Goal: Find specific page/section: Find specific page/section

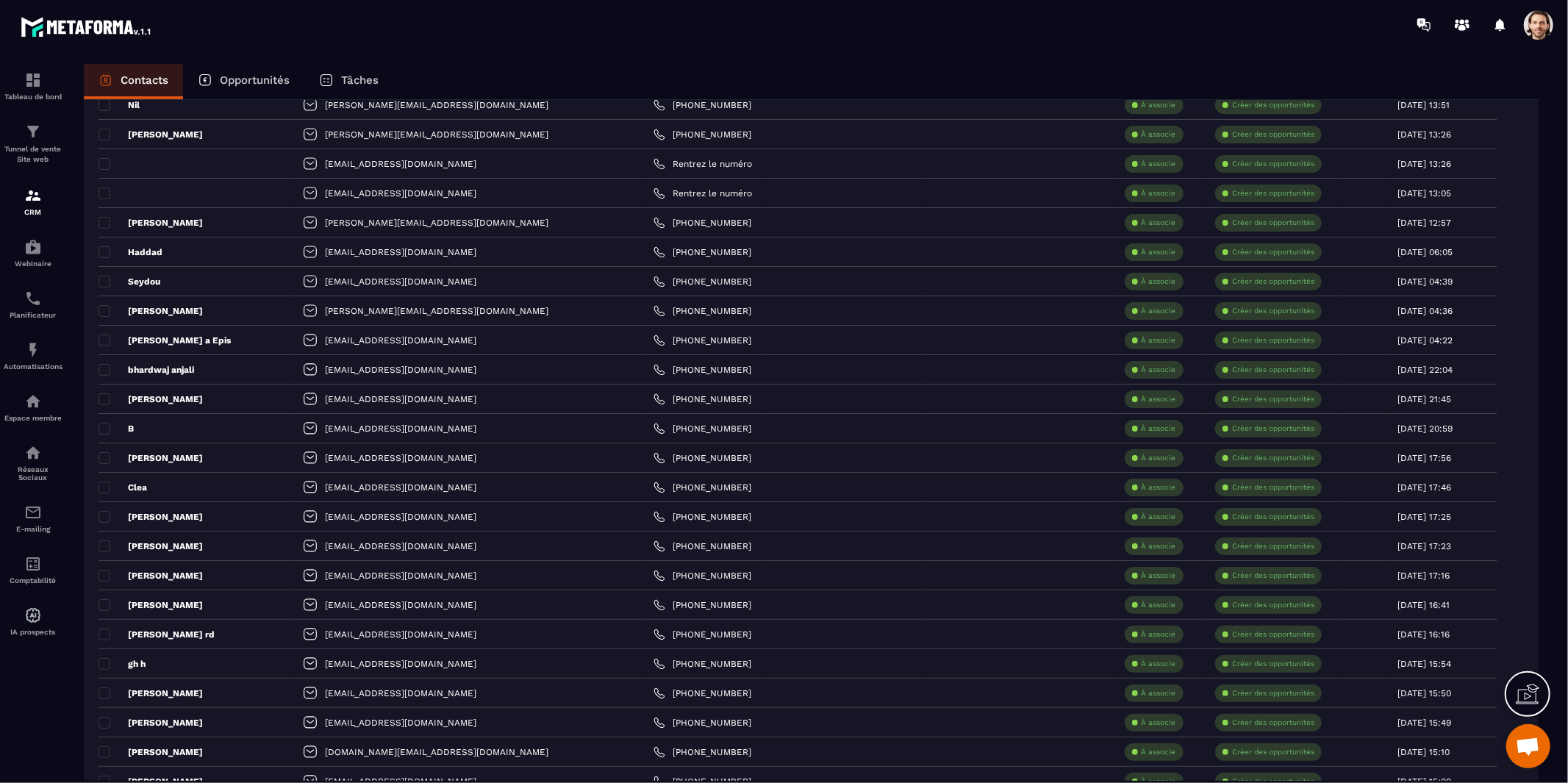
scroll to position [2493, 0]
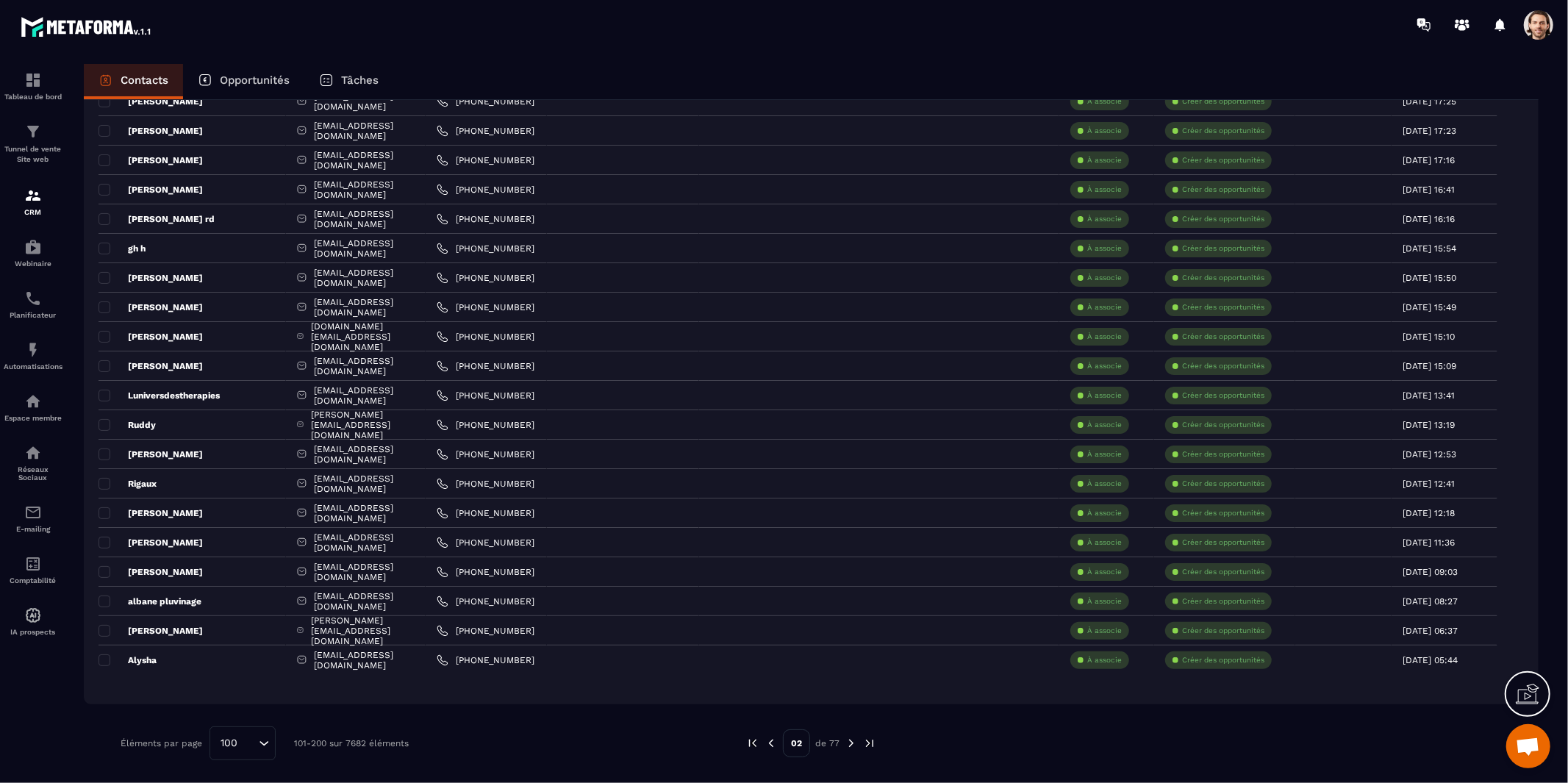
click at [847, 745] on img at bounding box center [851, 744] width 13 height 13
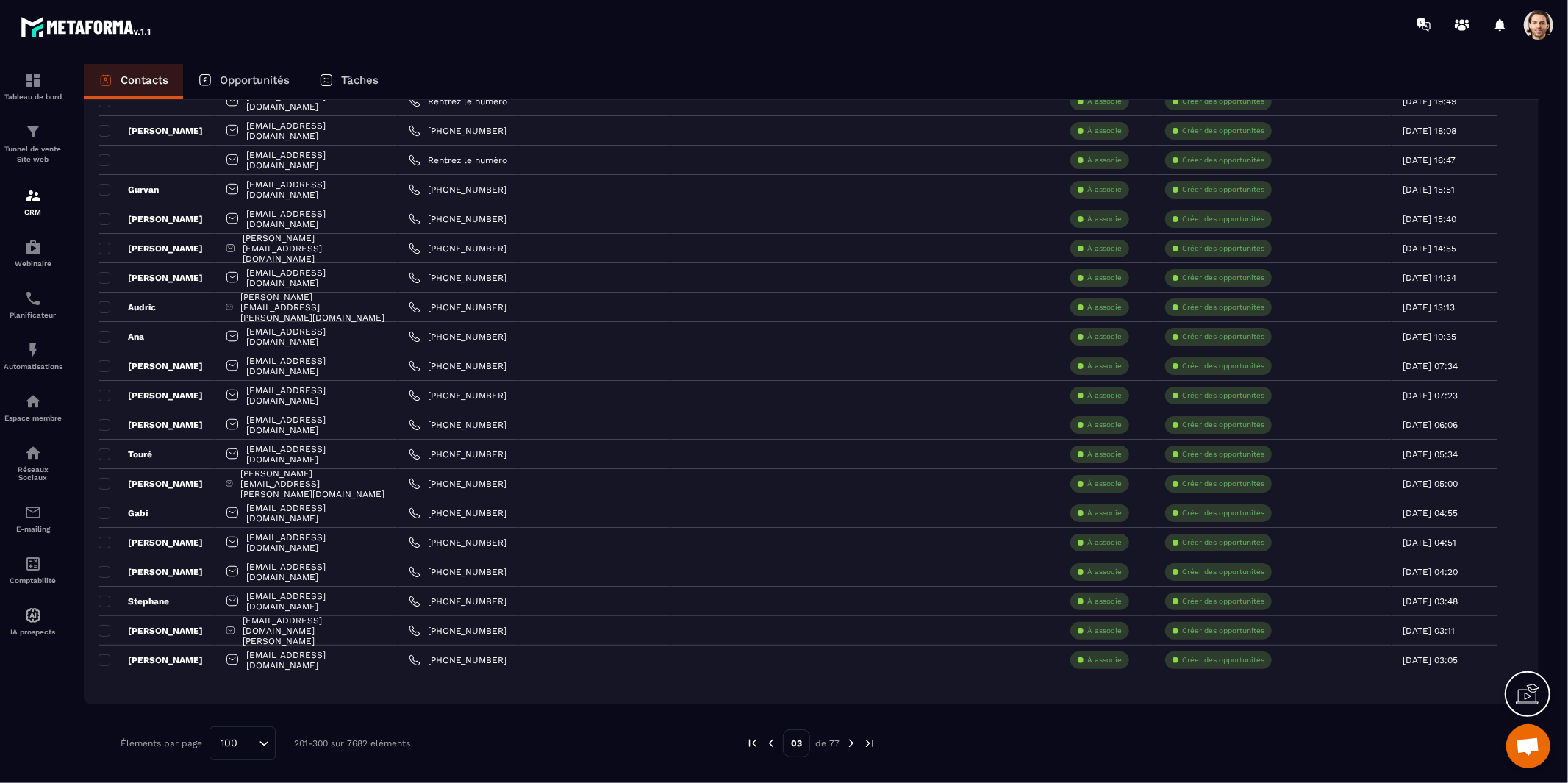
click at [799, 745] on p "03" at bounding box center [796, 744] width 27 height 28
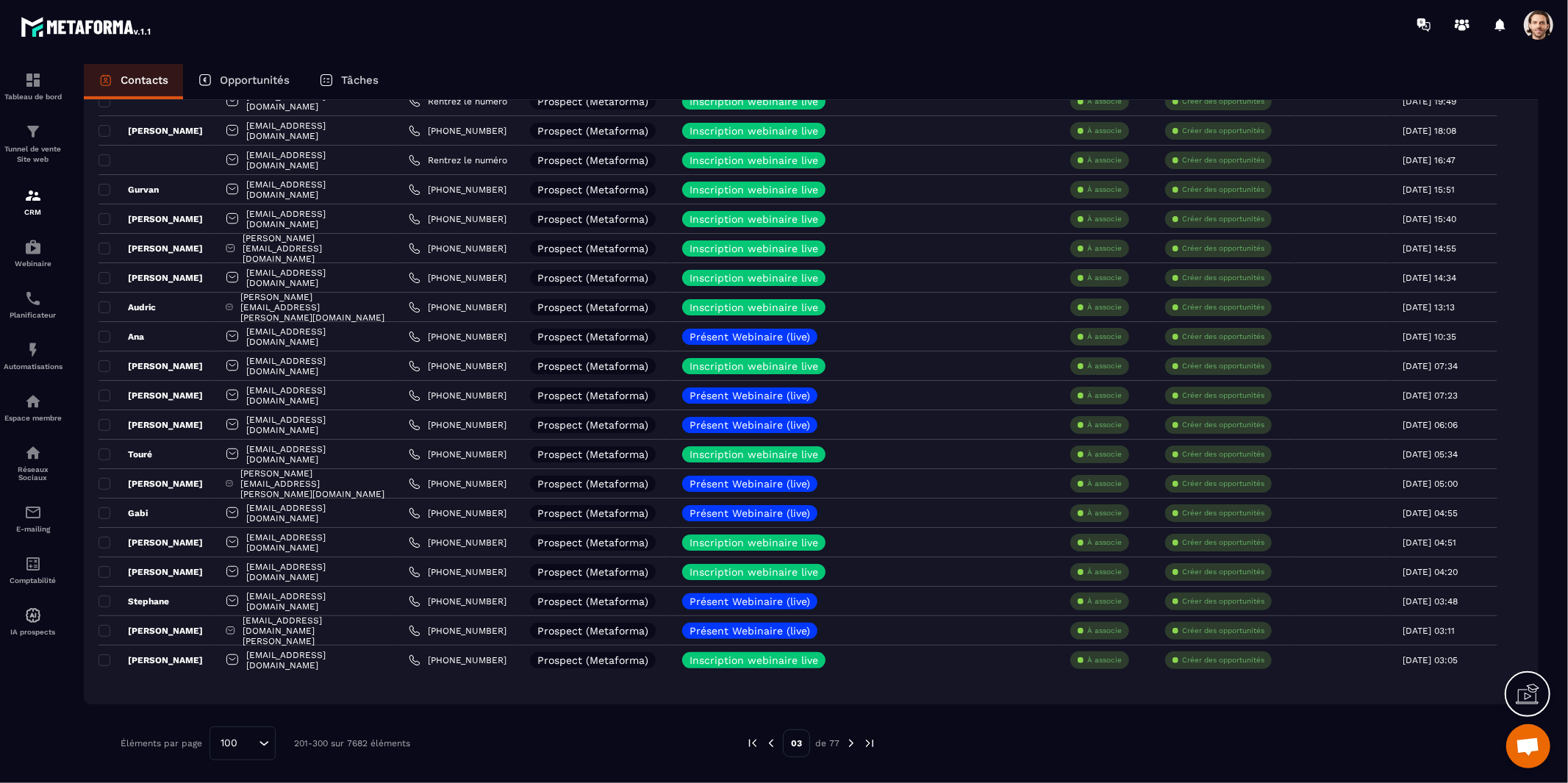
click at [800, 744] on p "03" at bounding box center [796, 744] width 27 height 28
click at [852, 744] on img at bounding box center [851, 744] width 13 height 13
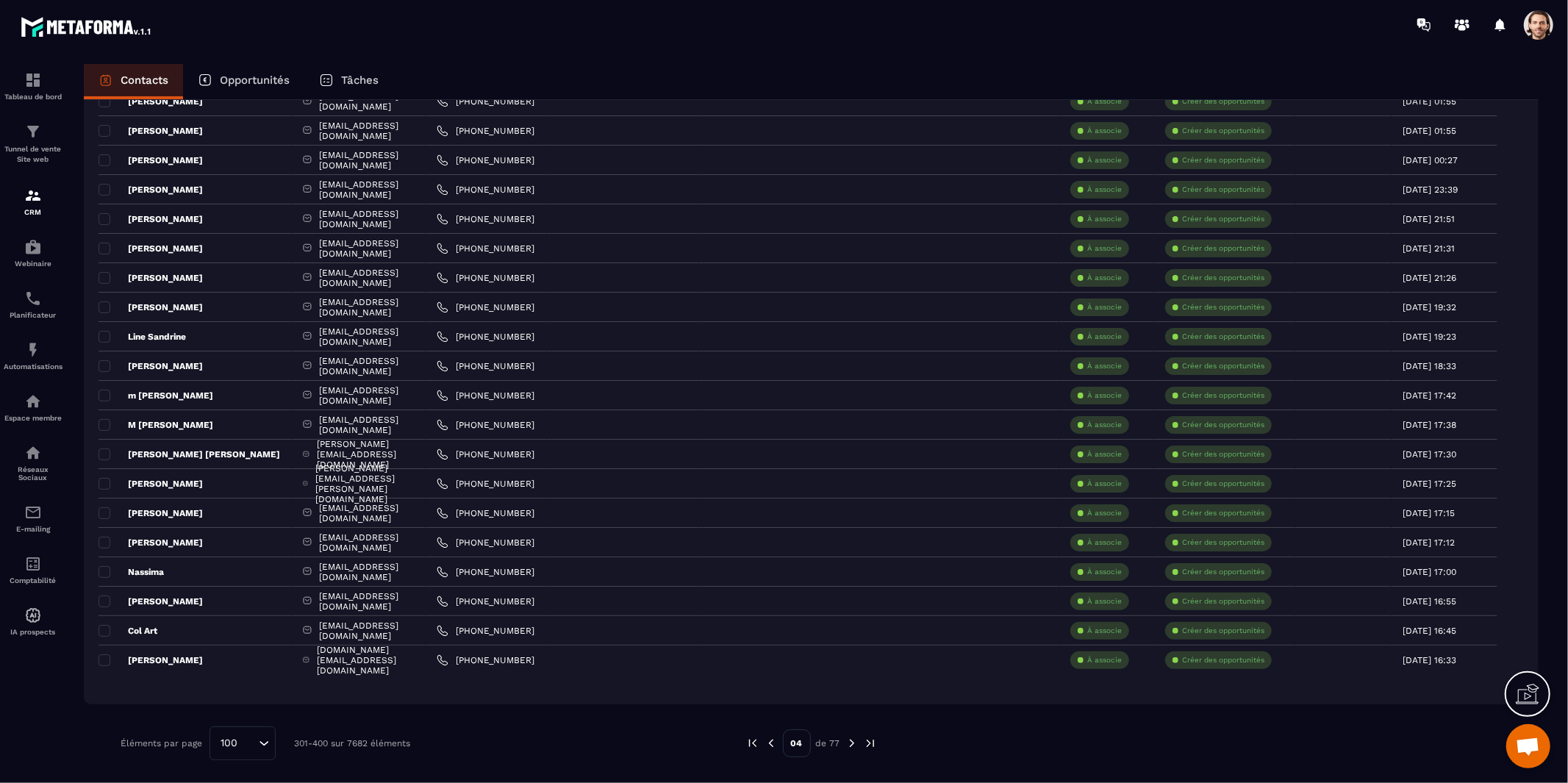
click at [854, 742] on img at bounding box center [852, 744] width 13 height 13
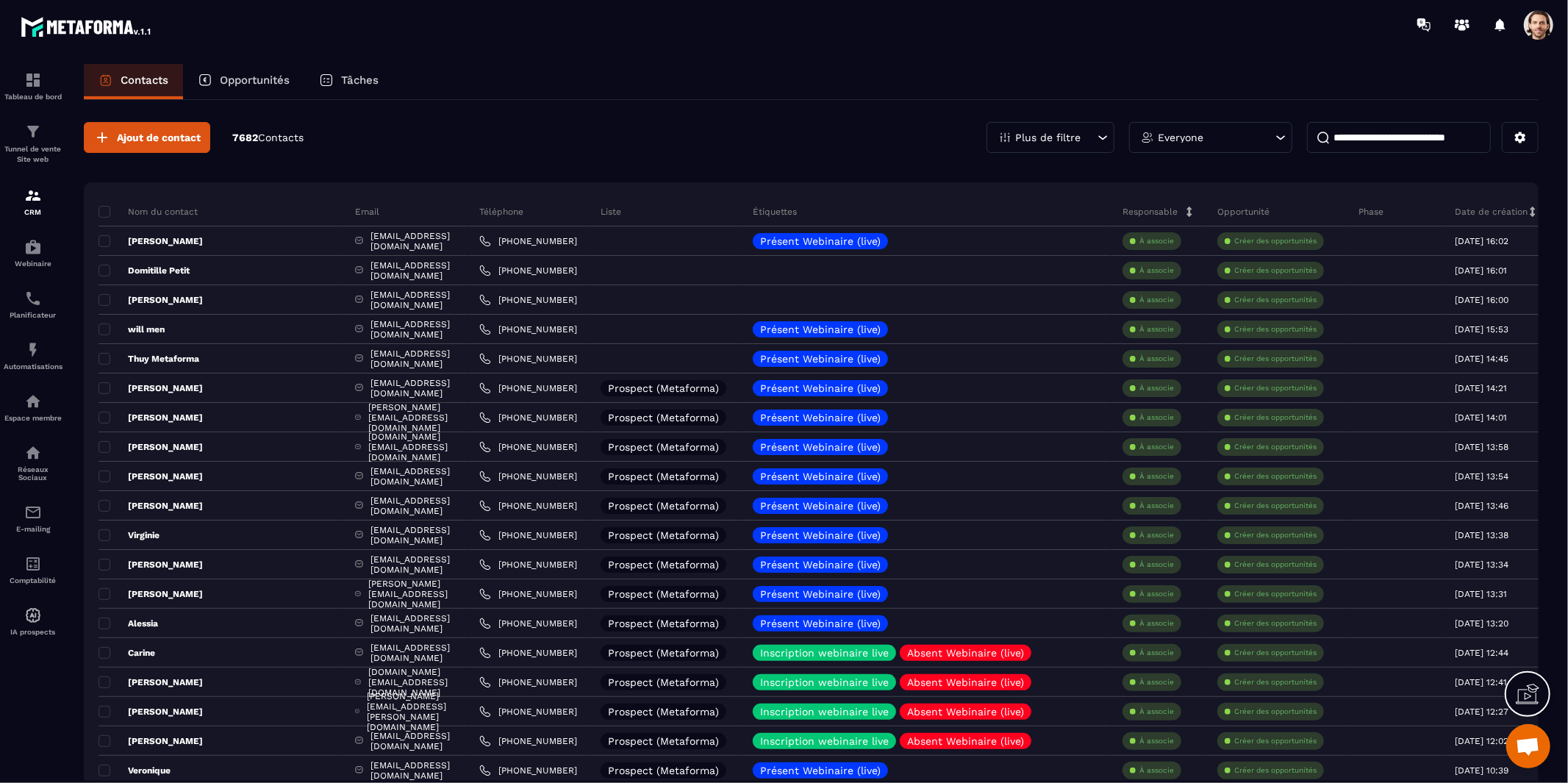
click at [1200, 142] on div "Everyone" at bounding box center [1210, 137] width 164 height 31
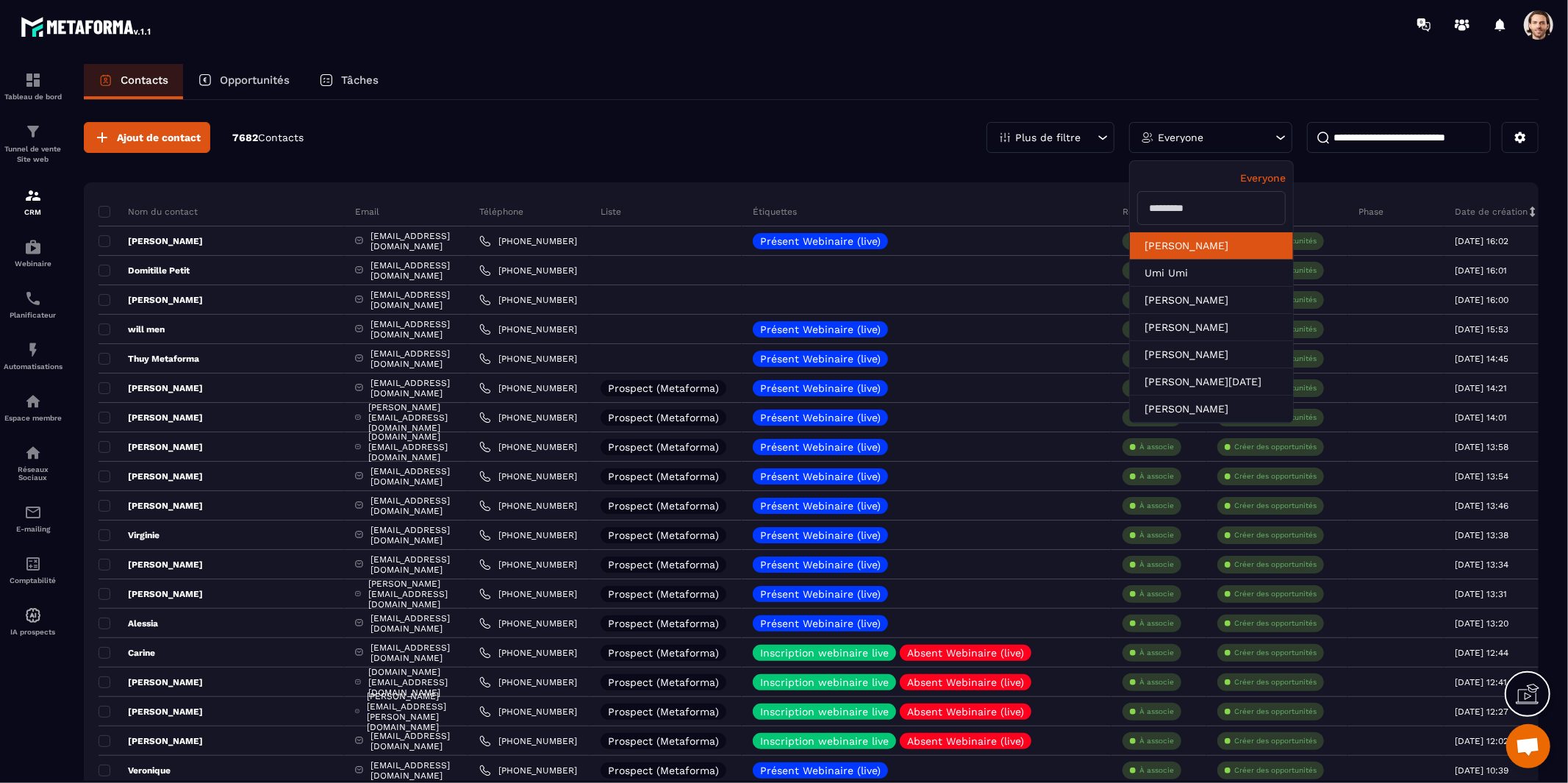
click at [1201, 246] on li "[PERSON_NAME]" at bounding box center [1211, 245] width 164 height 27
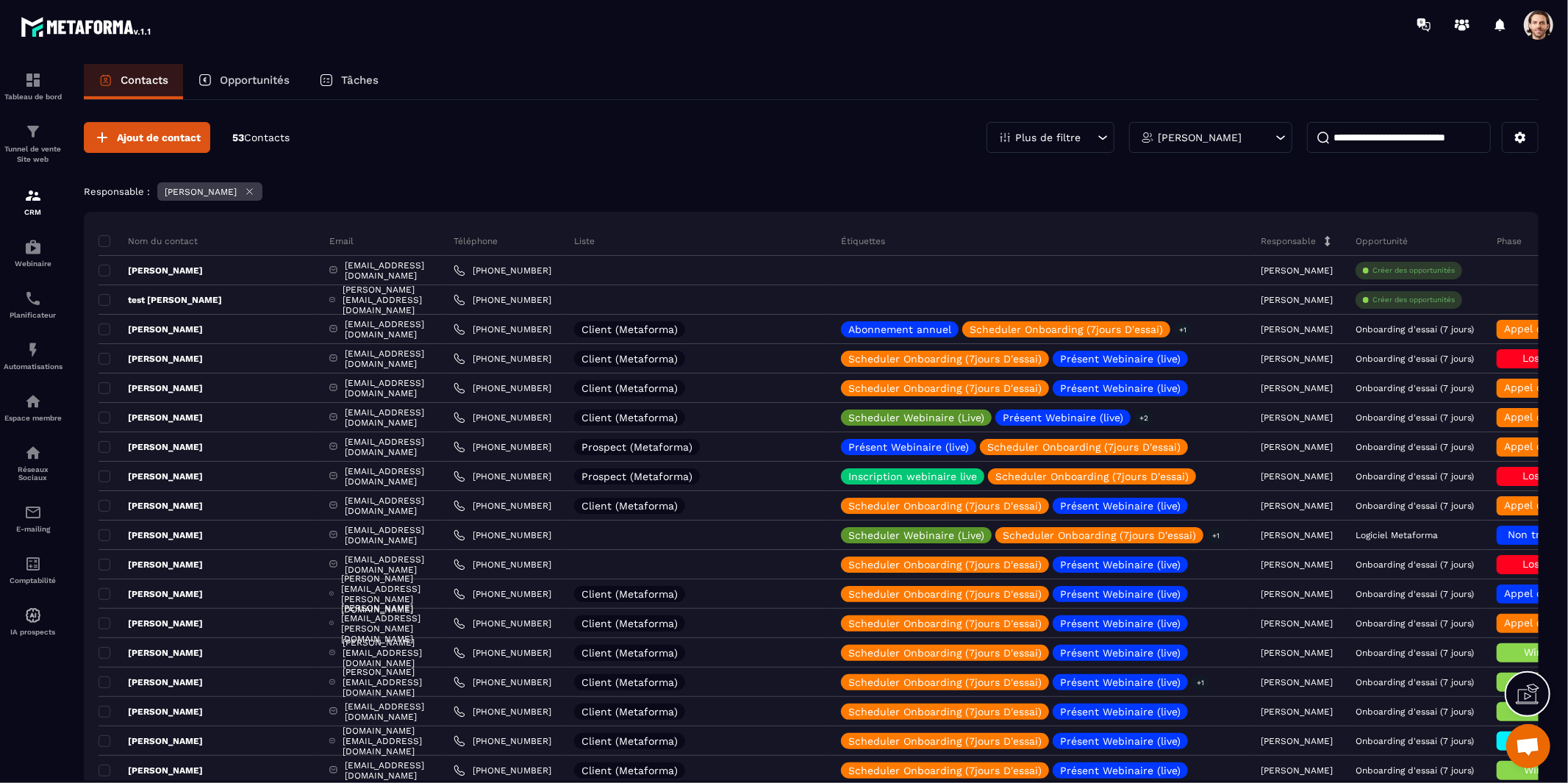
click at [255, 193] on icon at bounding box center [250, 192] width 11 height 11
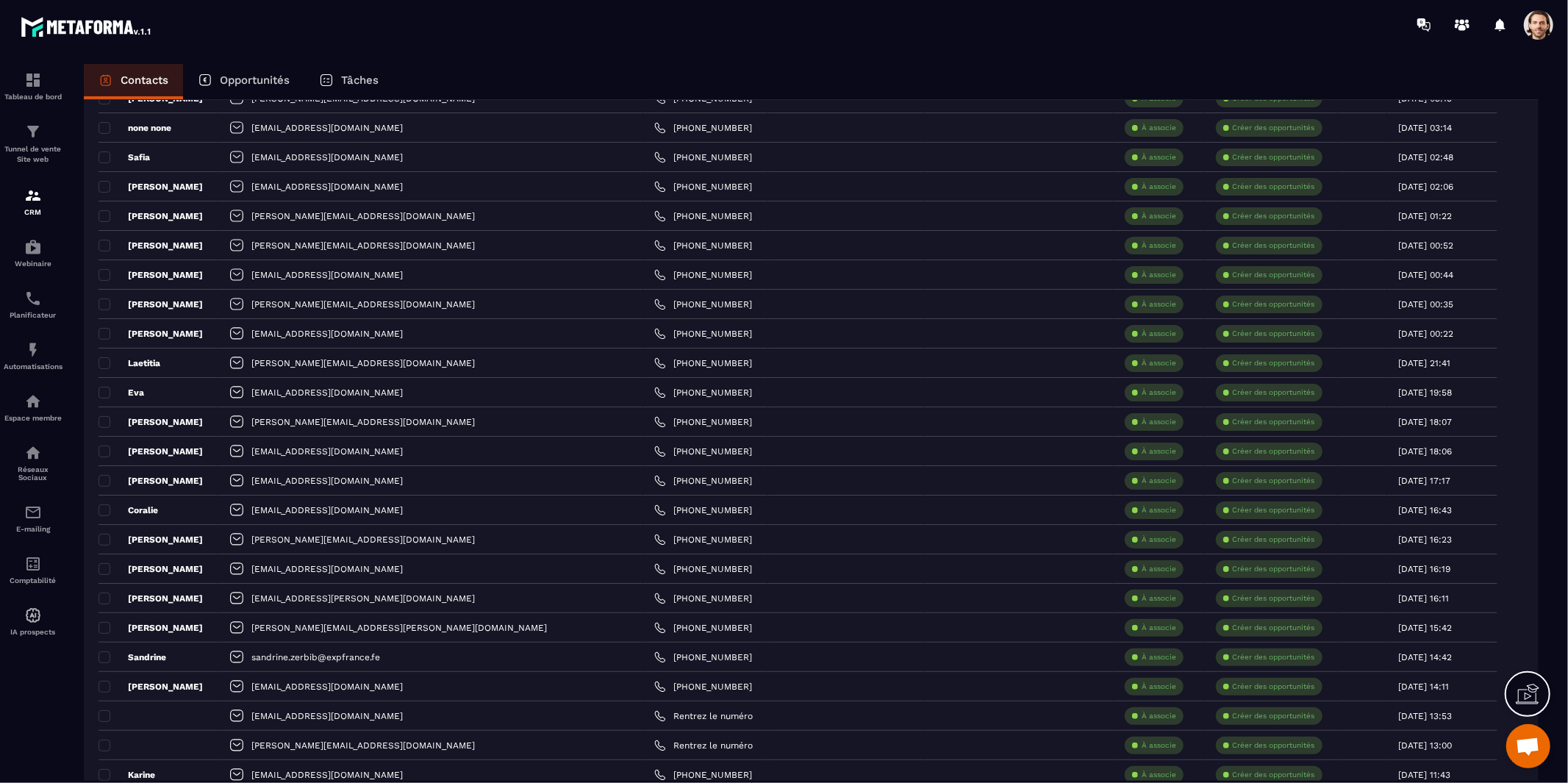
scroll to position [2493, 0]
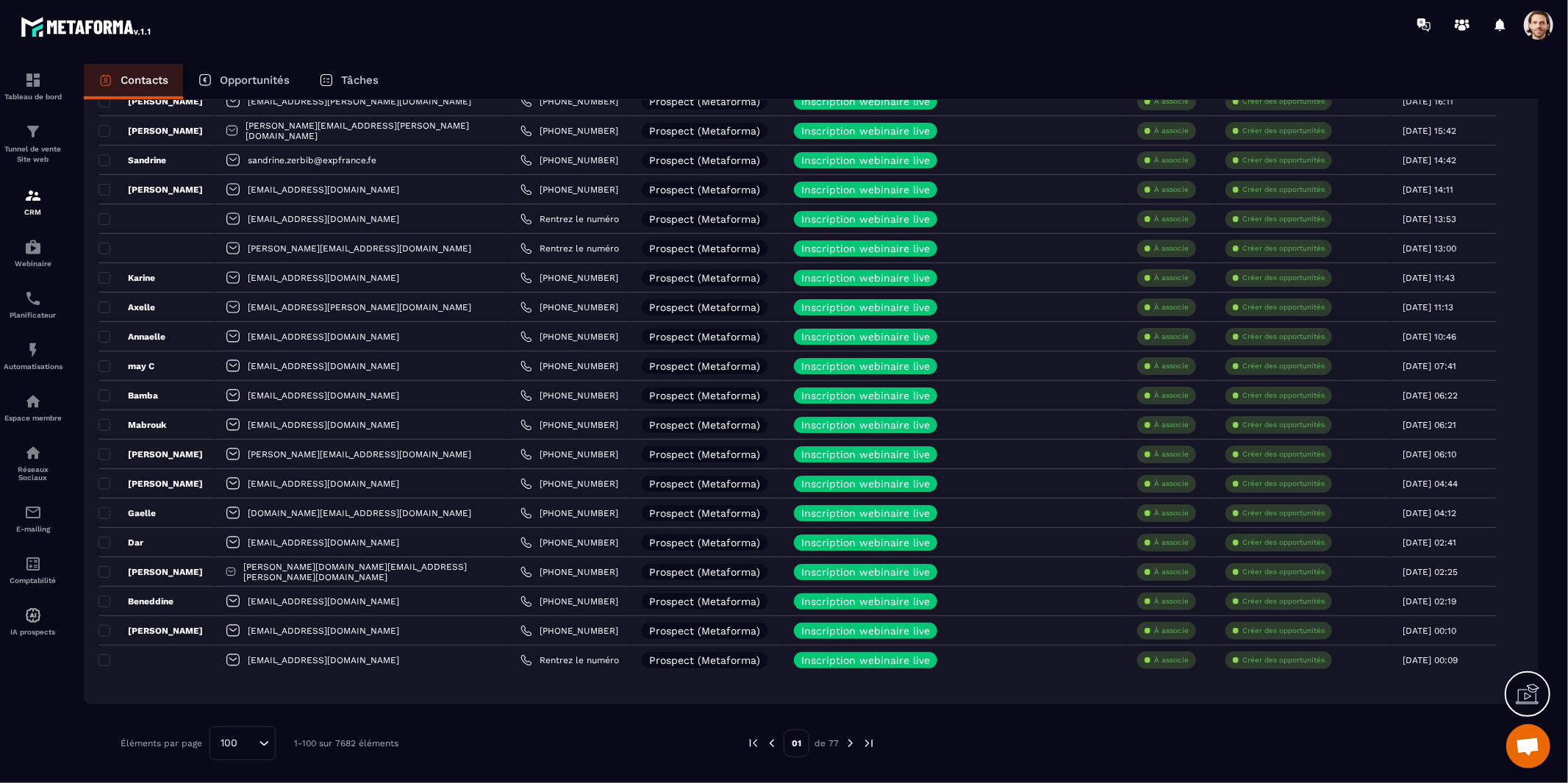
click at [866, 743] on img at bounding box center [869, 744] width 13 height 13
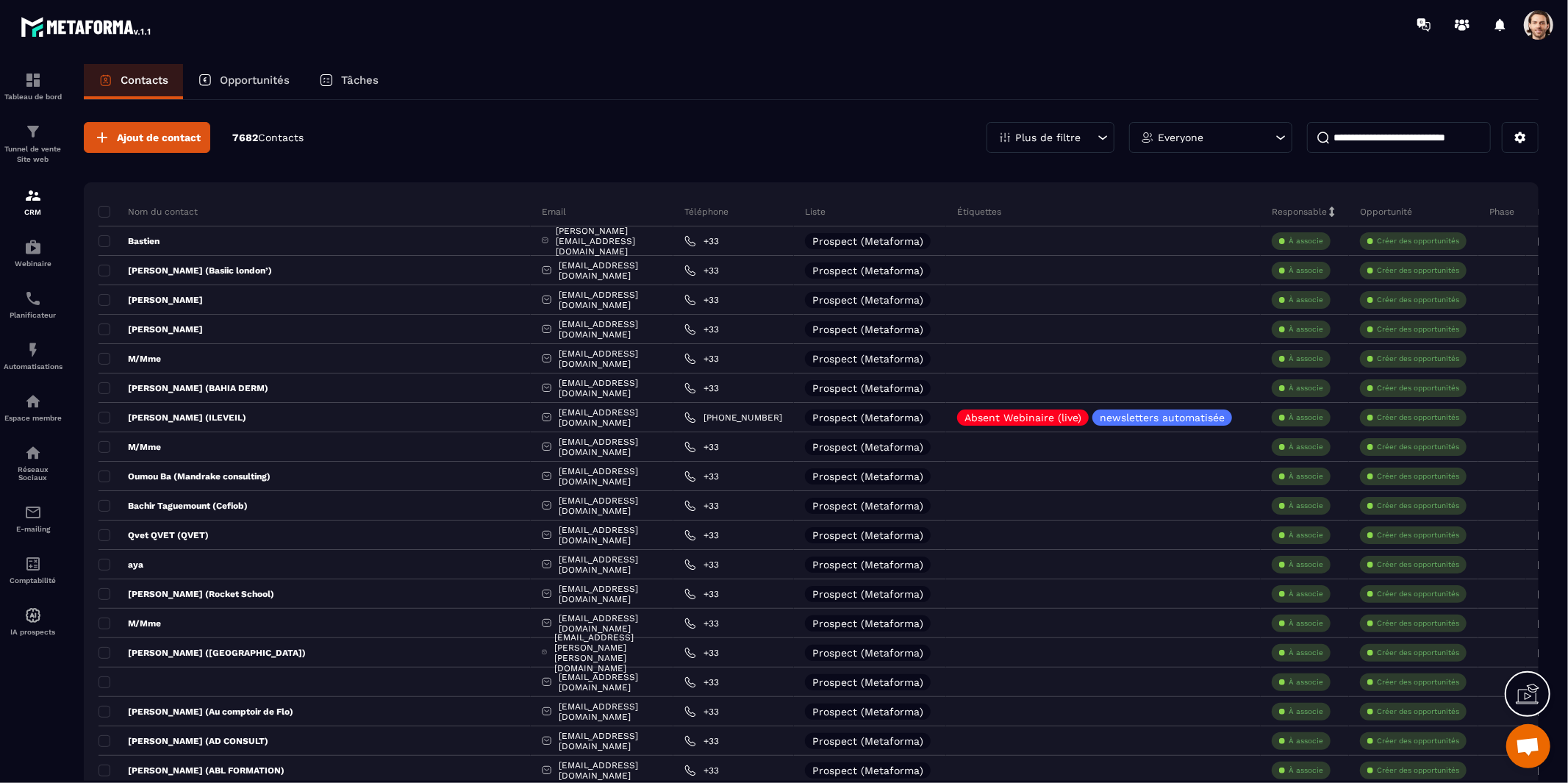
click at [1085, 139] on div "Plus de filtre" at bounding box center [1050, 137] width 128 height 31
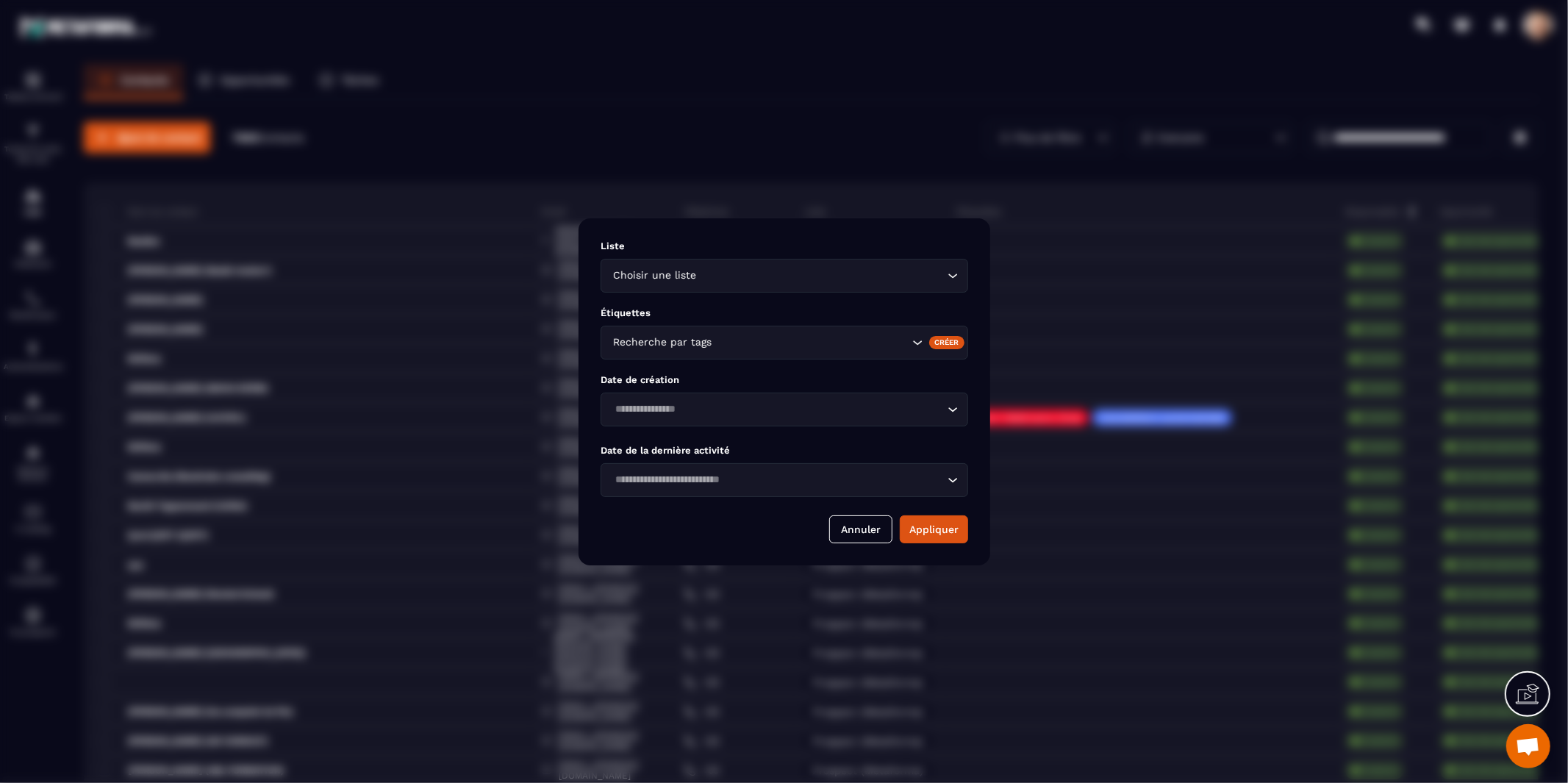
click at [857, 340] on input "Search for option" at bounding box center [812, 342] width 194 height 16
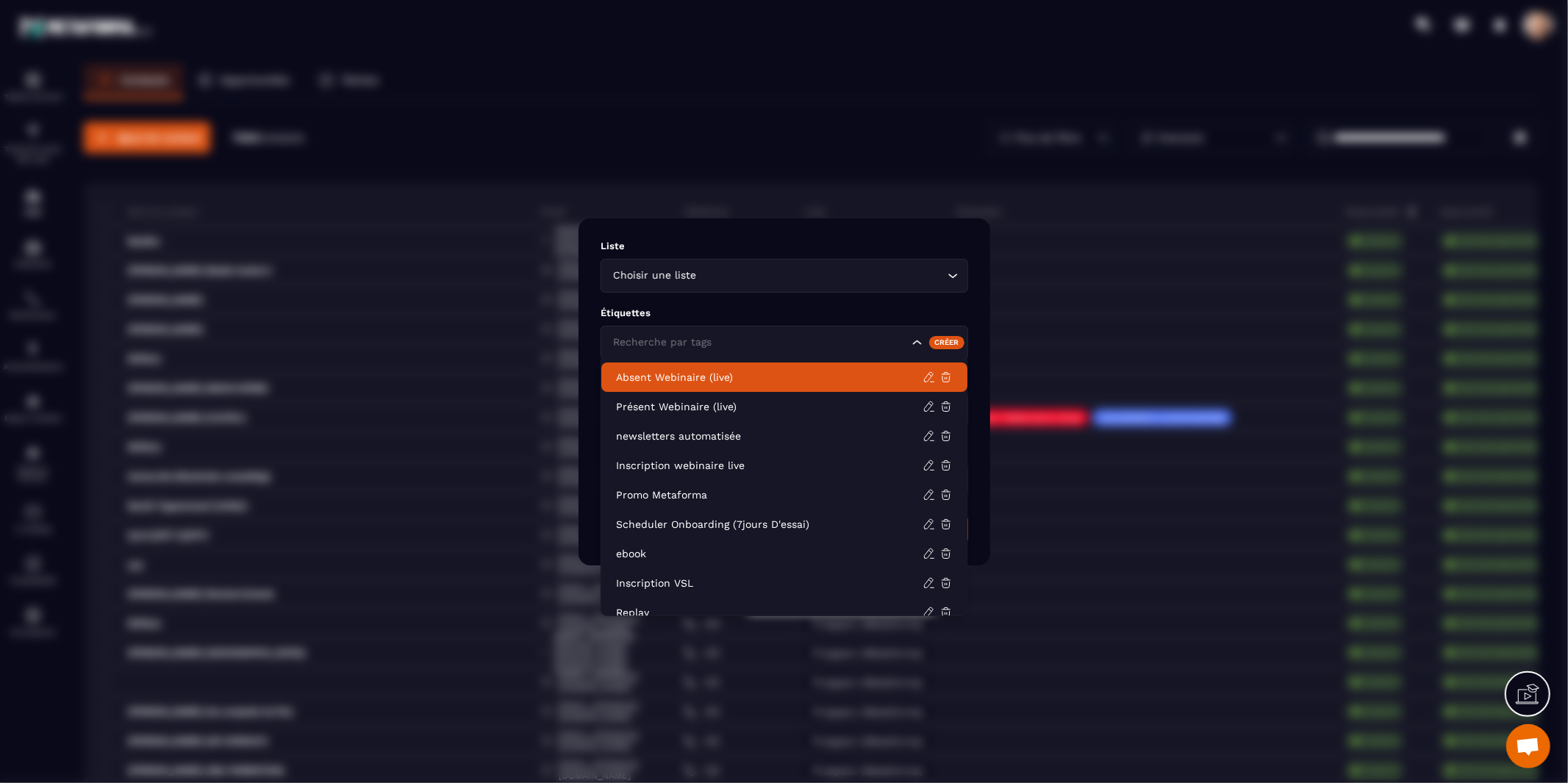
click at [829, 374] on p "Absent Webinaire (live)" at bounding box center [770, 377] width 307 height 15
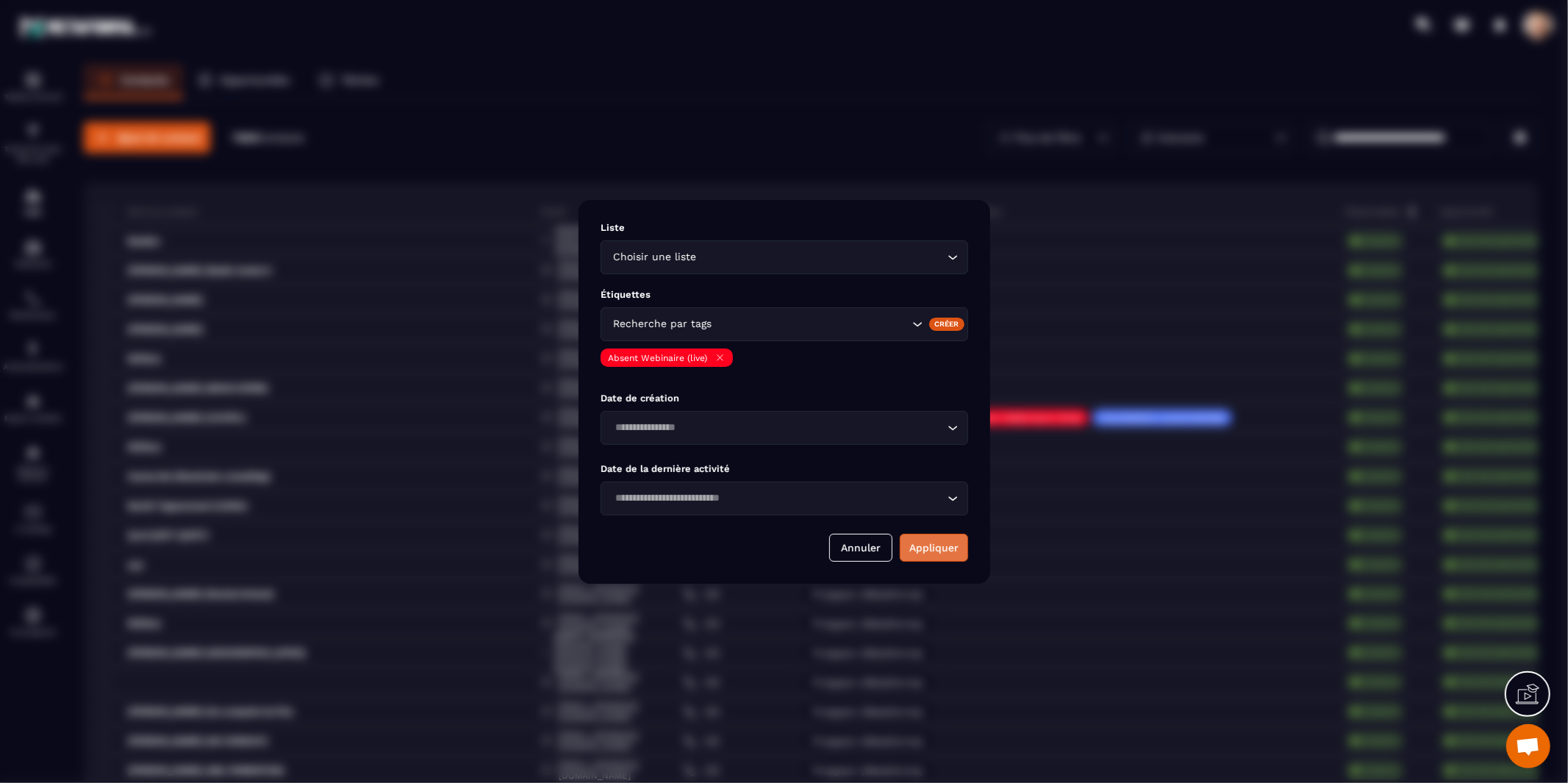
click at [941, 557] on button "Appliquer" at bounding box center [933, 548] width 68 height 28
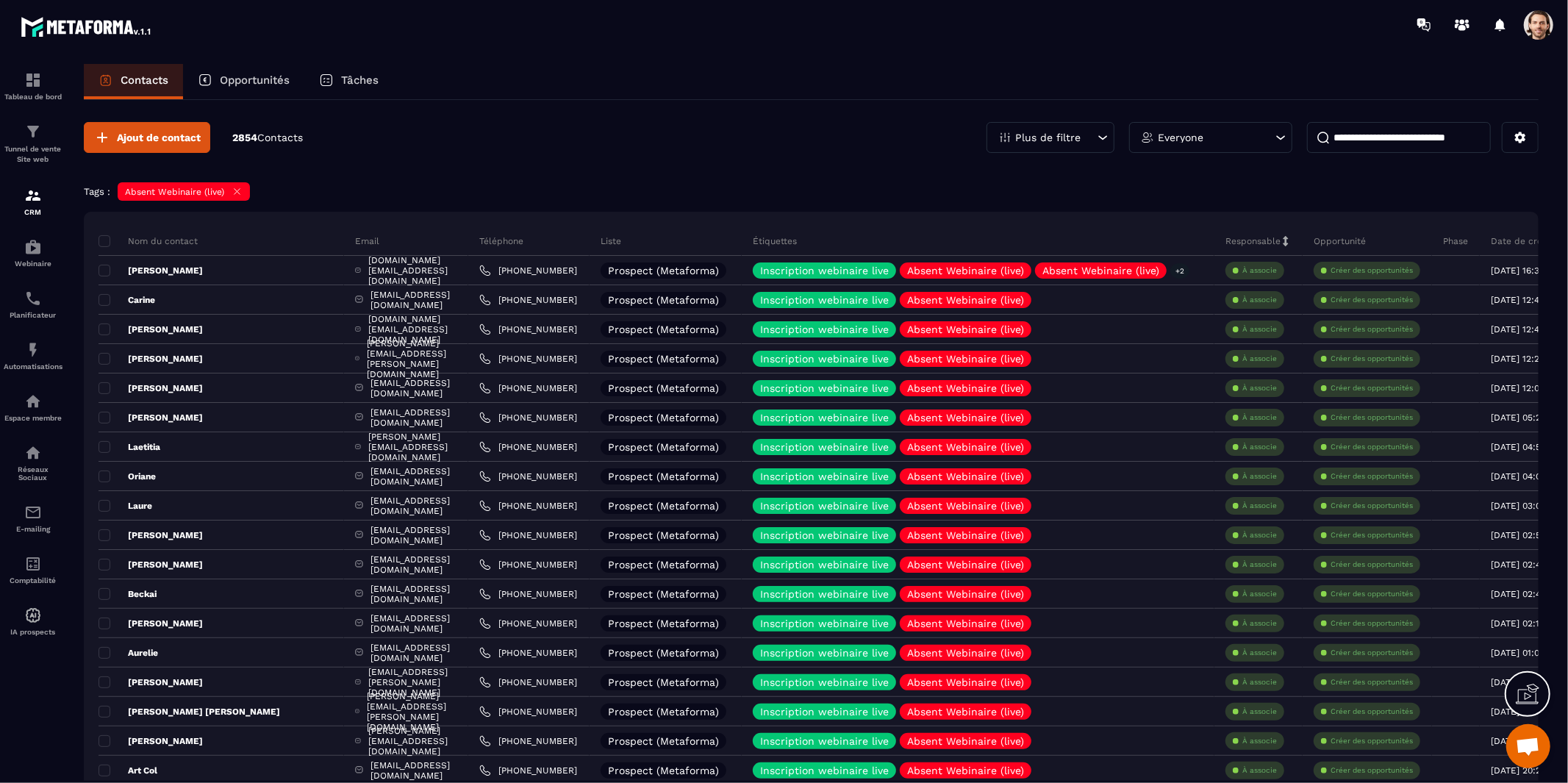
click at [238, 189] on icon at bounding box center [237, 192] width 6 height 6
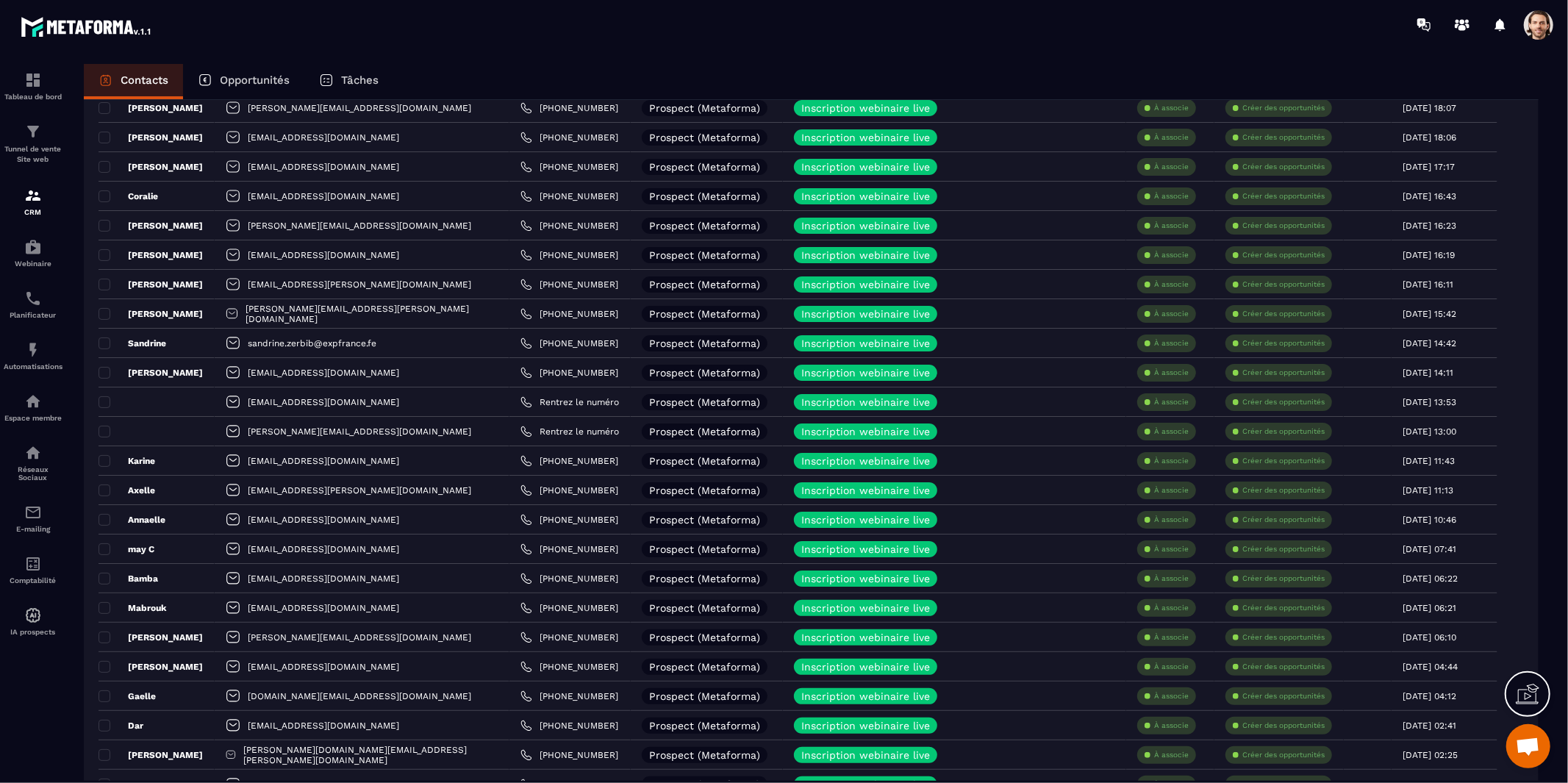
scroll to position [2493, 0]
